Goal: Information Seeking & Learning: Compare options

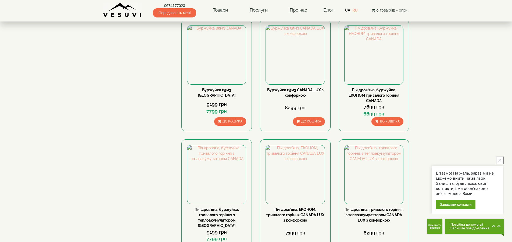
scroll to position [538, 0]
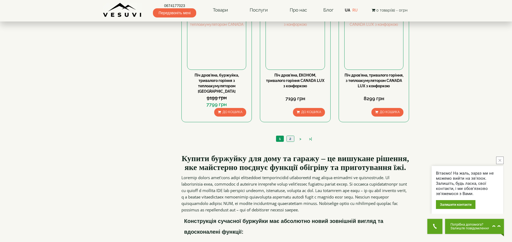
click at [291, 136] on link "2" at bounding box center [291, 139] width 8 height 6
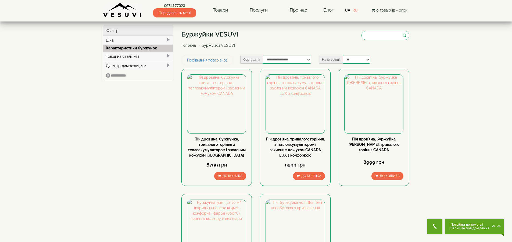
scroll to position [134, 0]
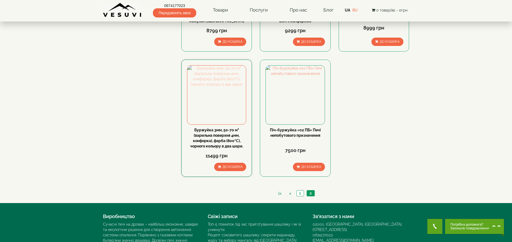
click at [223, 101] on img at bounding box center [216, 95] width 59 height 59
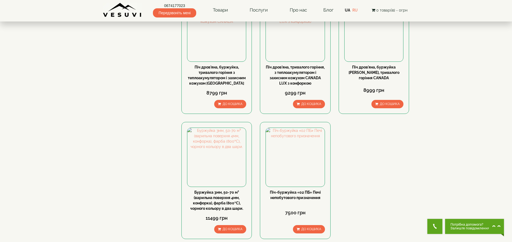
scroll to position [134, 0]
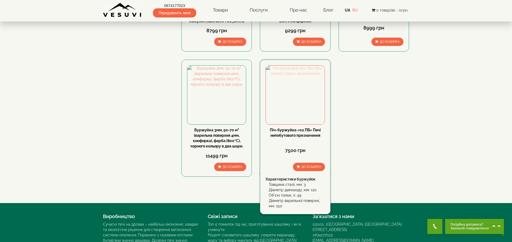
click at [300, 92] on img at bounding box center [295, 95] width 59 height 59
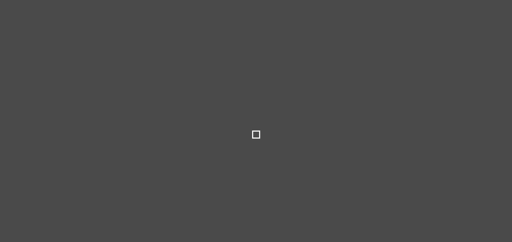
select select
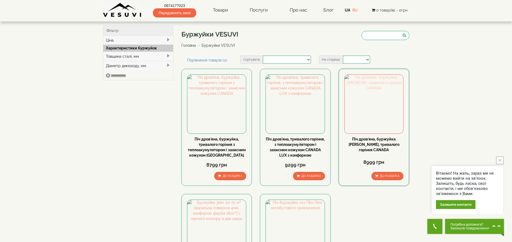
click at [373, 115] on img at bounding box center [374, 104] width 59 height 59
